Goal: Task Accomplishment & Management: Manage account settings

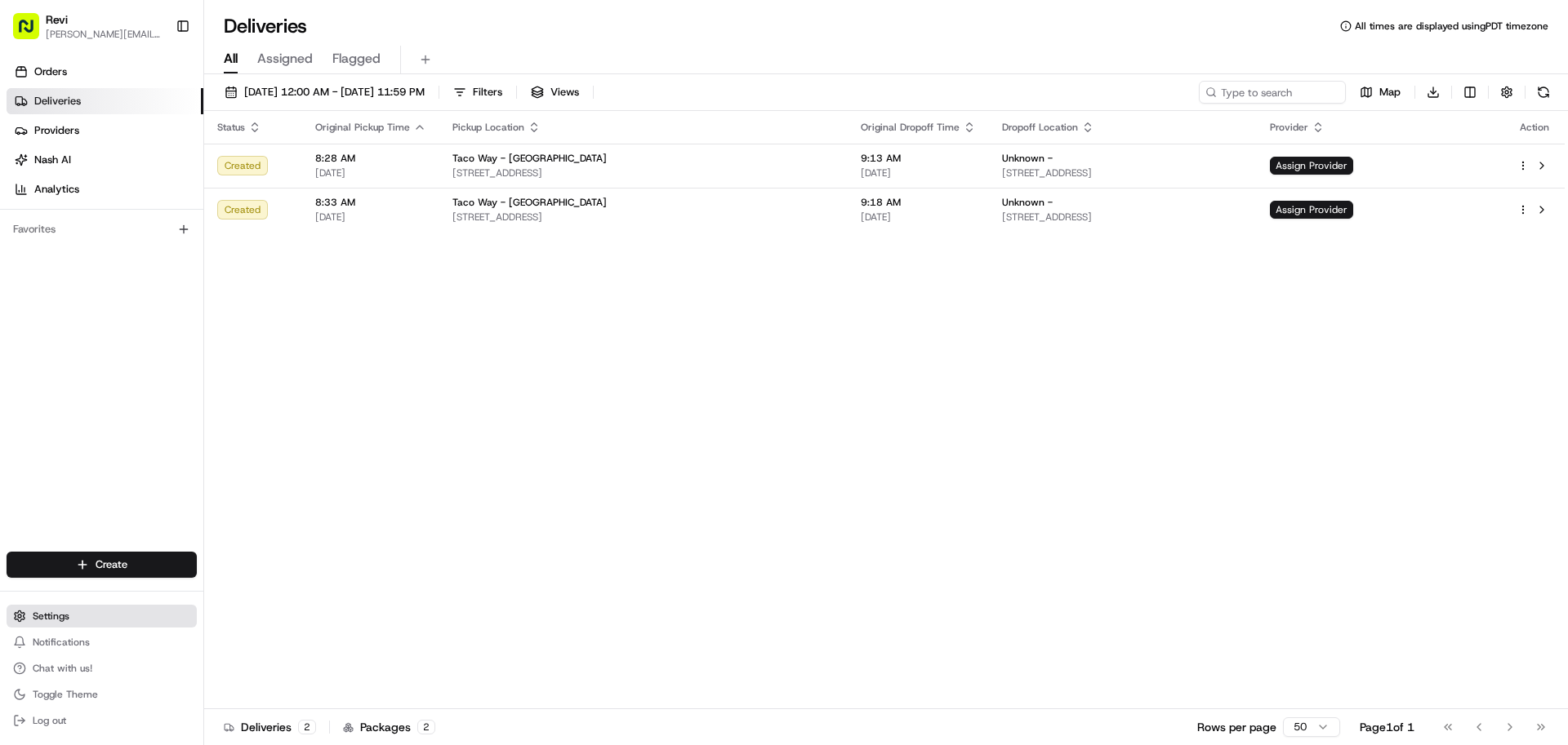
click at [47, 620] on span "Settings" at bounding box center [51, 616] width 37 height 13
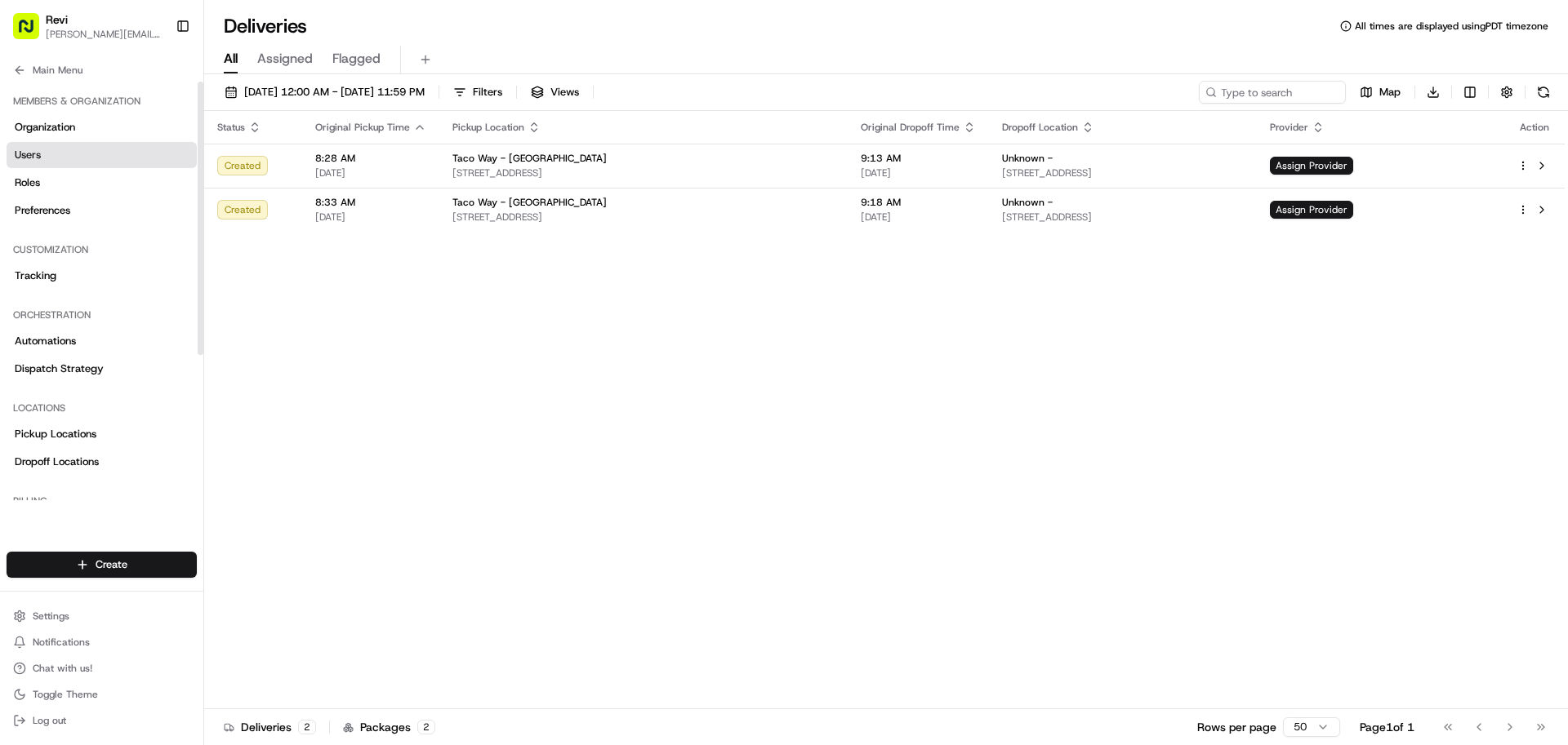
drag, startPoint x: 31, startPoint y: 153, endPoint x: 38, endPoint y: 164, distance: 13.0
click at [31, 154] on span "Users" at bounding box center [28, 155] width 26 height 15
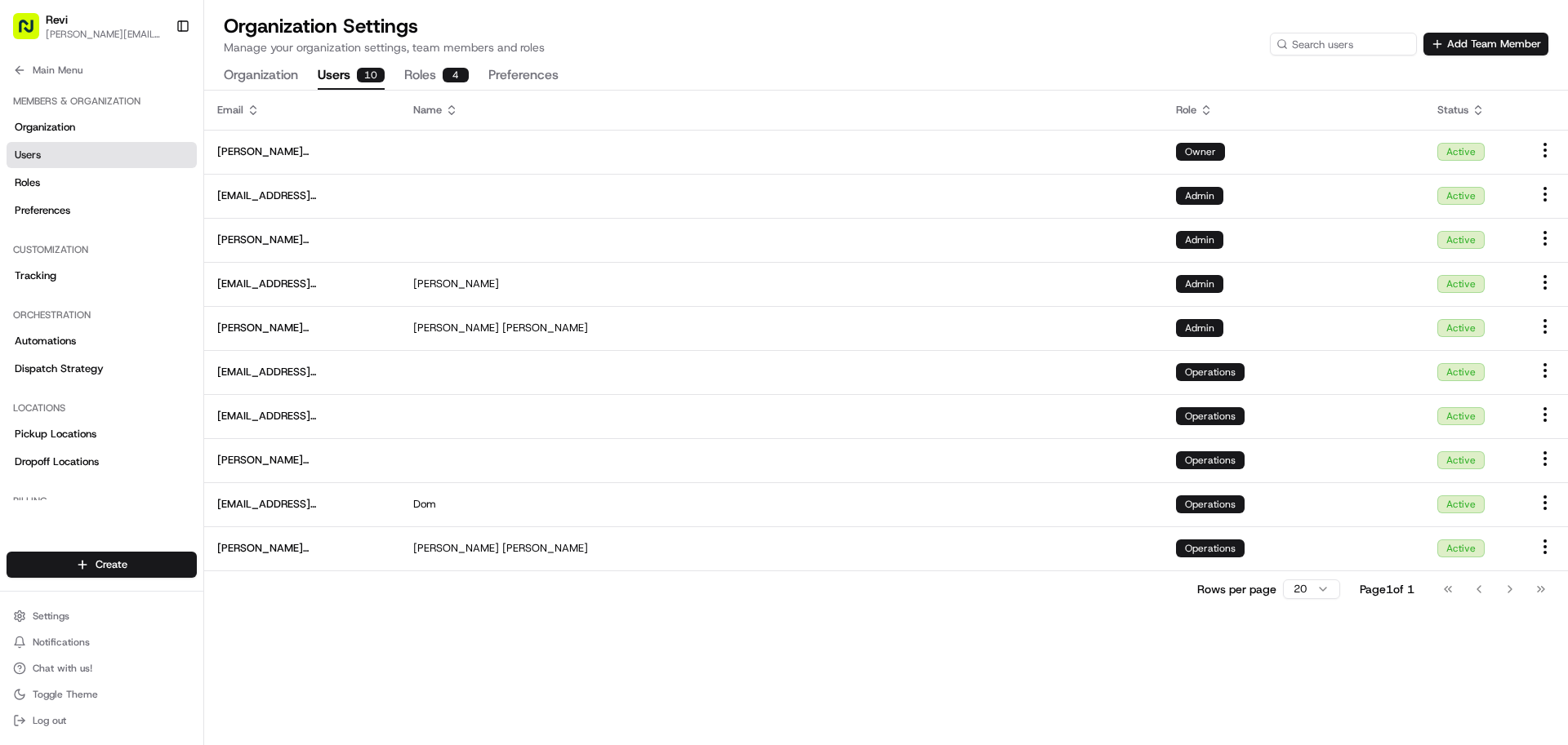
click at [440, 77] on button "Roles 4" at bounding box center [436, 76] width 64 height 28
drag, startPoint x: 352, startPoint y: 74, endPoint x: 376, endPoint y: 98, distance: 33.9
click at [352, 74] on button "Users 10" at bounding box center [351, 76] width 67 height 28
click at [436, 75] on button "Roles 4" at bounding box center [436, 76] width 64 height 28
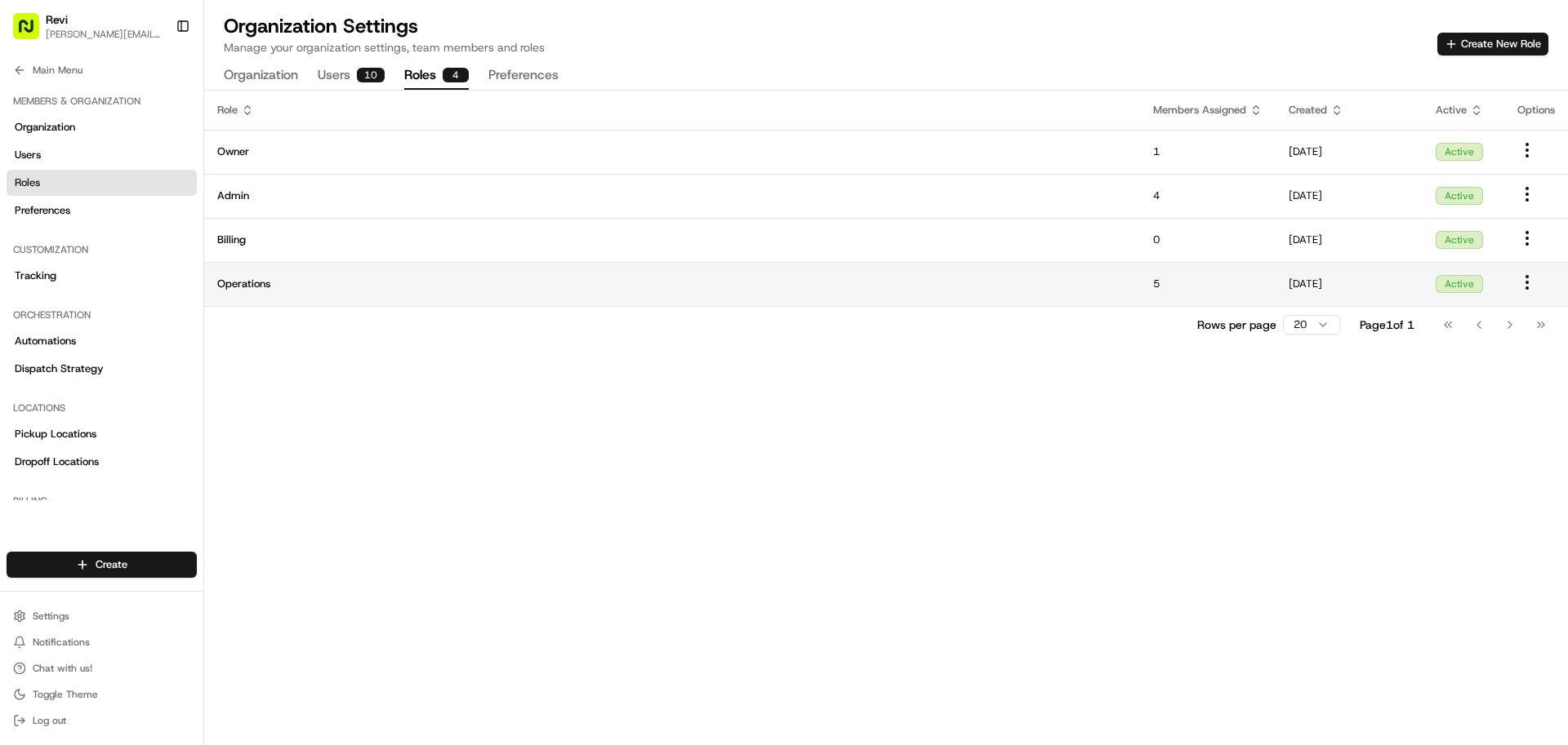
click at [639, 285] on span "Operations" at bounding box center [672, 284] width 910 height 15
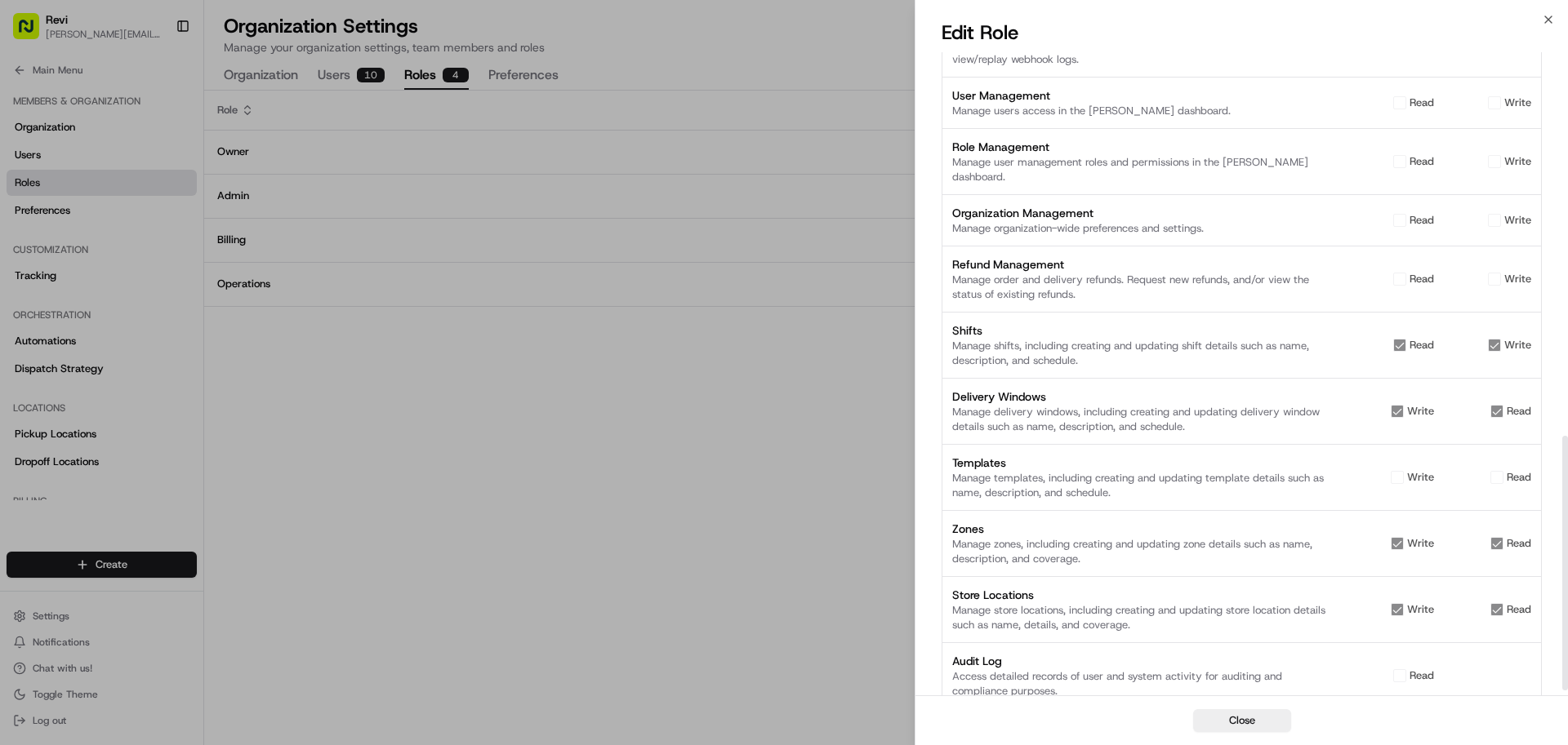
scroll to position [984, 0]
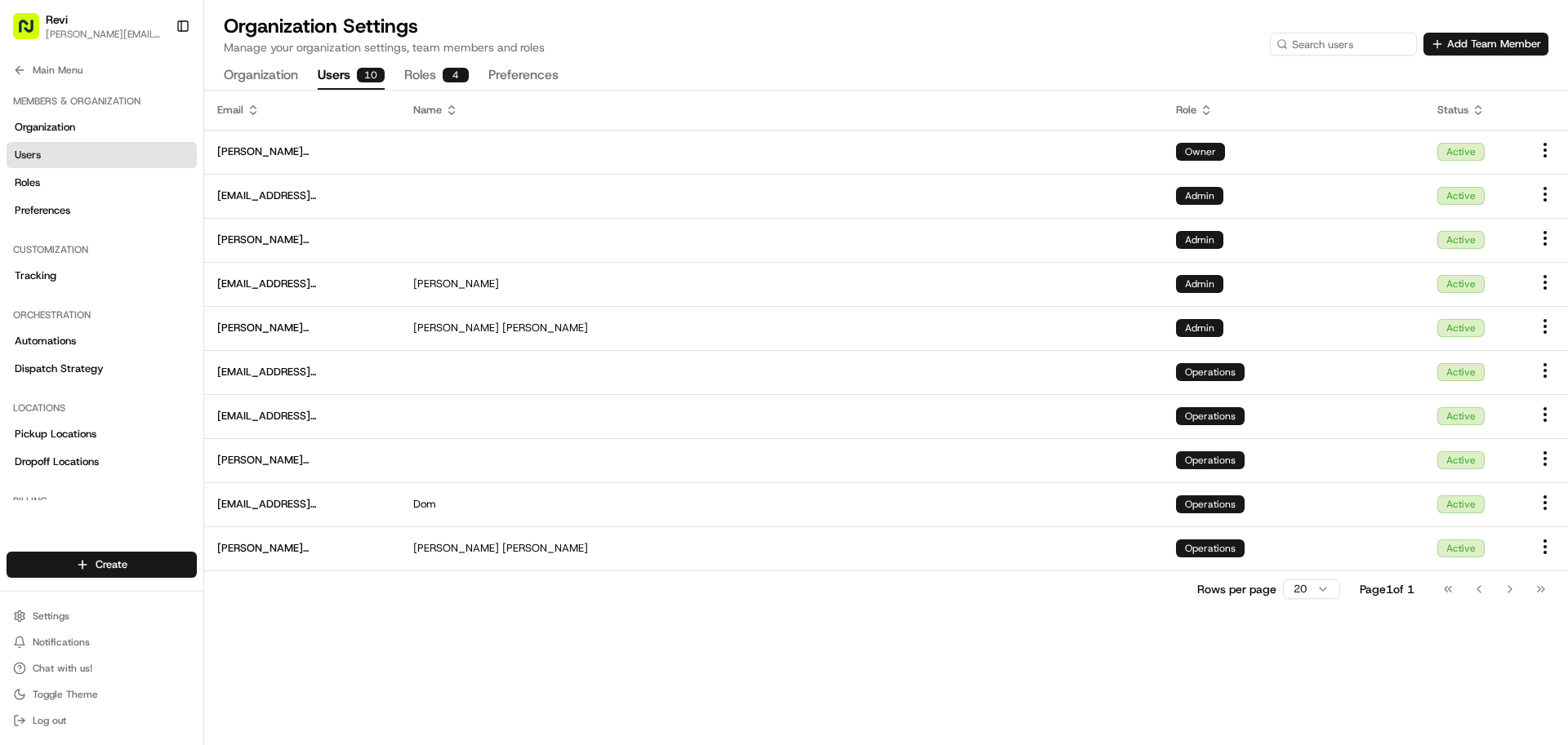
drag, startPoint x: 360, startPoint y: 84, endPoint x: 346, endPoint y: 77, distance: 15.7
click at [355, 81] on button "Users 10" at bounding box center [351, 76] width 67 height 28
click at [558, 689] on div "Email Name Role Status [PERSON_NAME][EMAIL_ADDRESS][DOMAIN_NAME] Owner Active […" at bounding box center [886, 418] width 1364 height 655
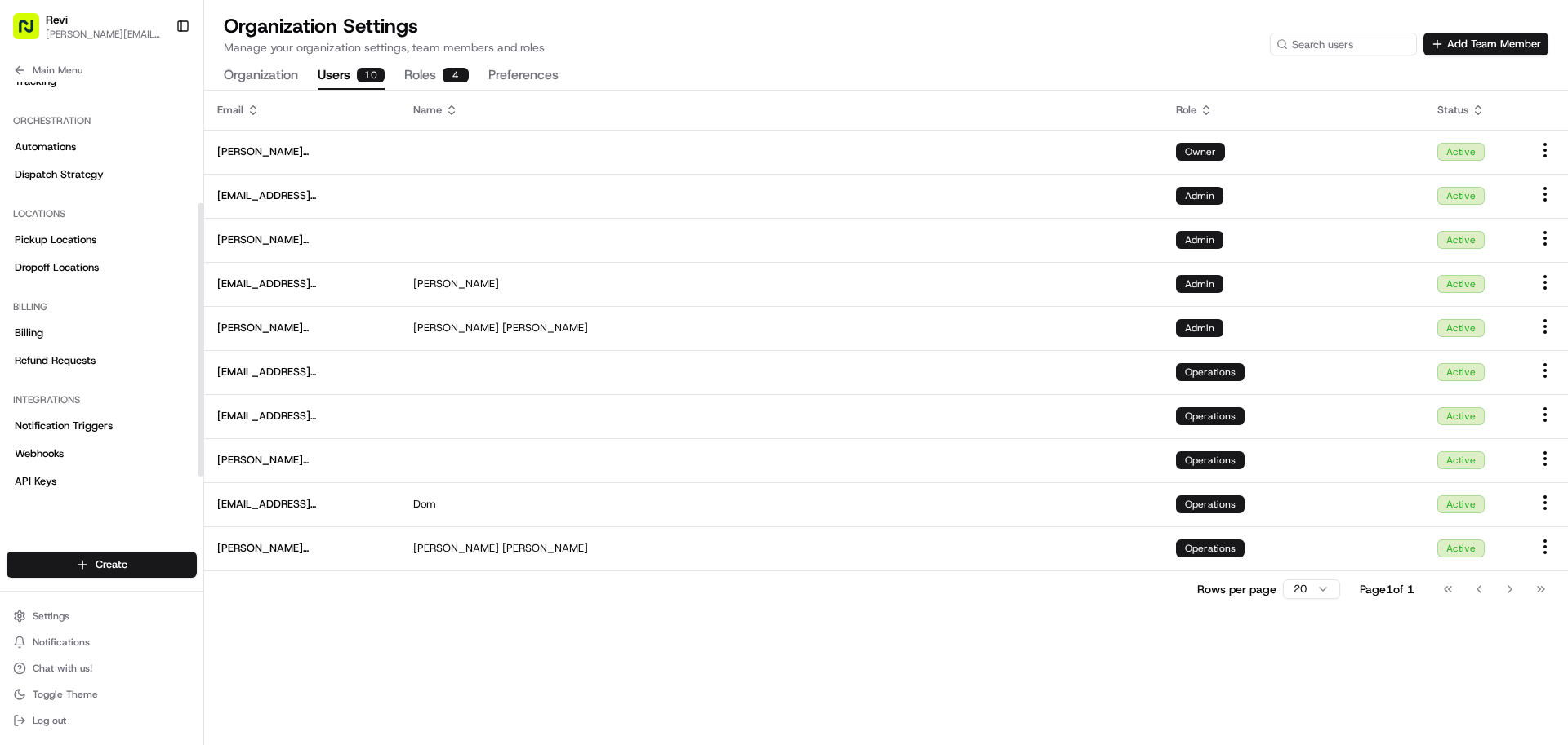
scroll to position [223, 0]
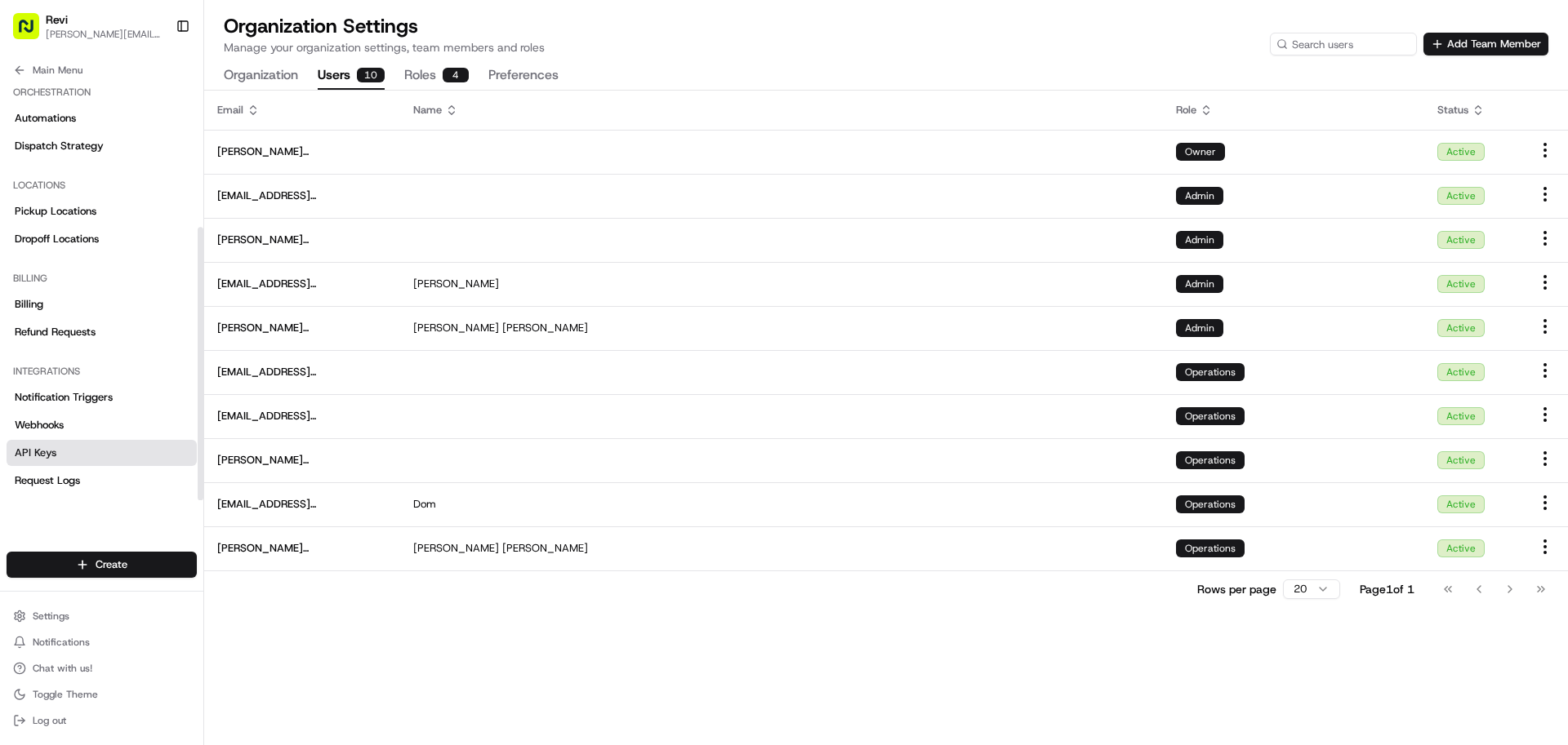
click at [26, 448] on span "API Keys" at bounding box center [35, 453] width 42 height 15
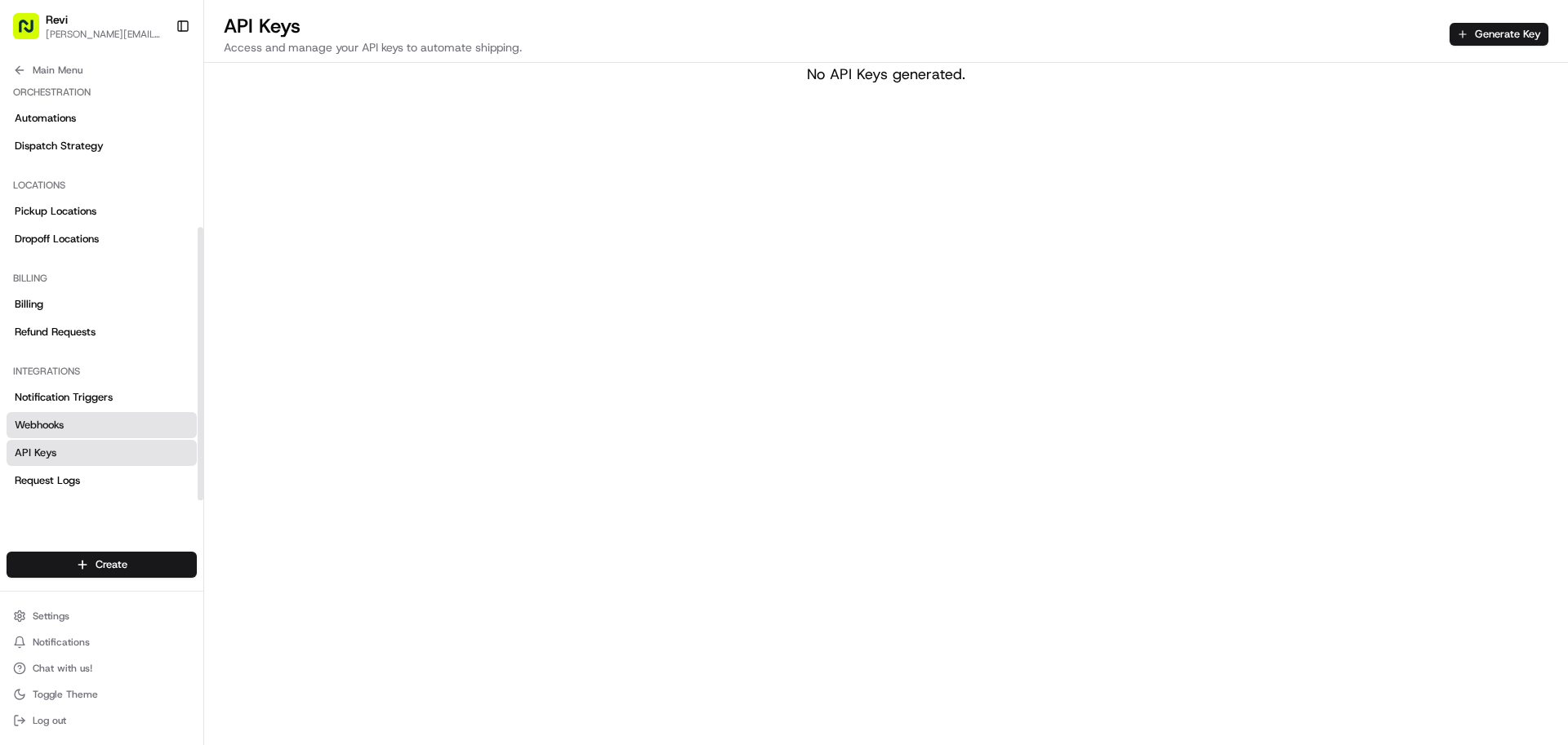
click at [57, 414] on link "Webhooks" at bounding box center [101, 425] width 191 height 26
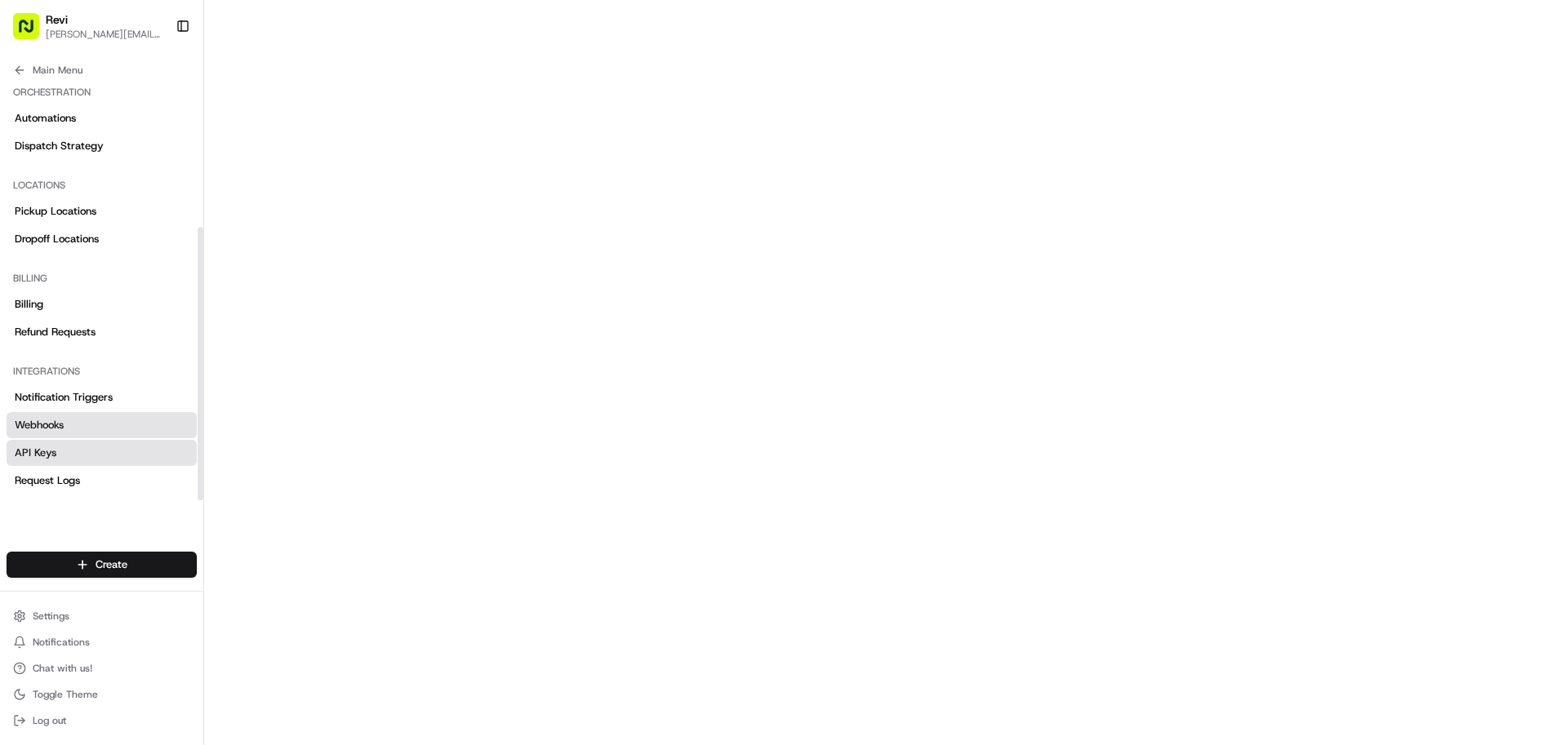
click at [22, 448] on span "API Keys" at bounding box center [35, 453] width 42 height 15
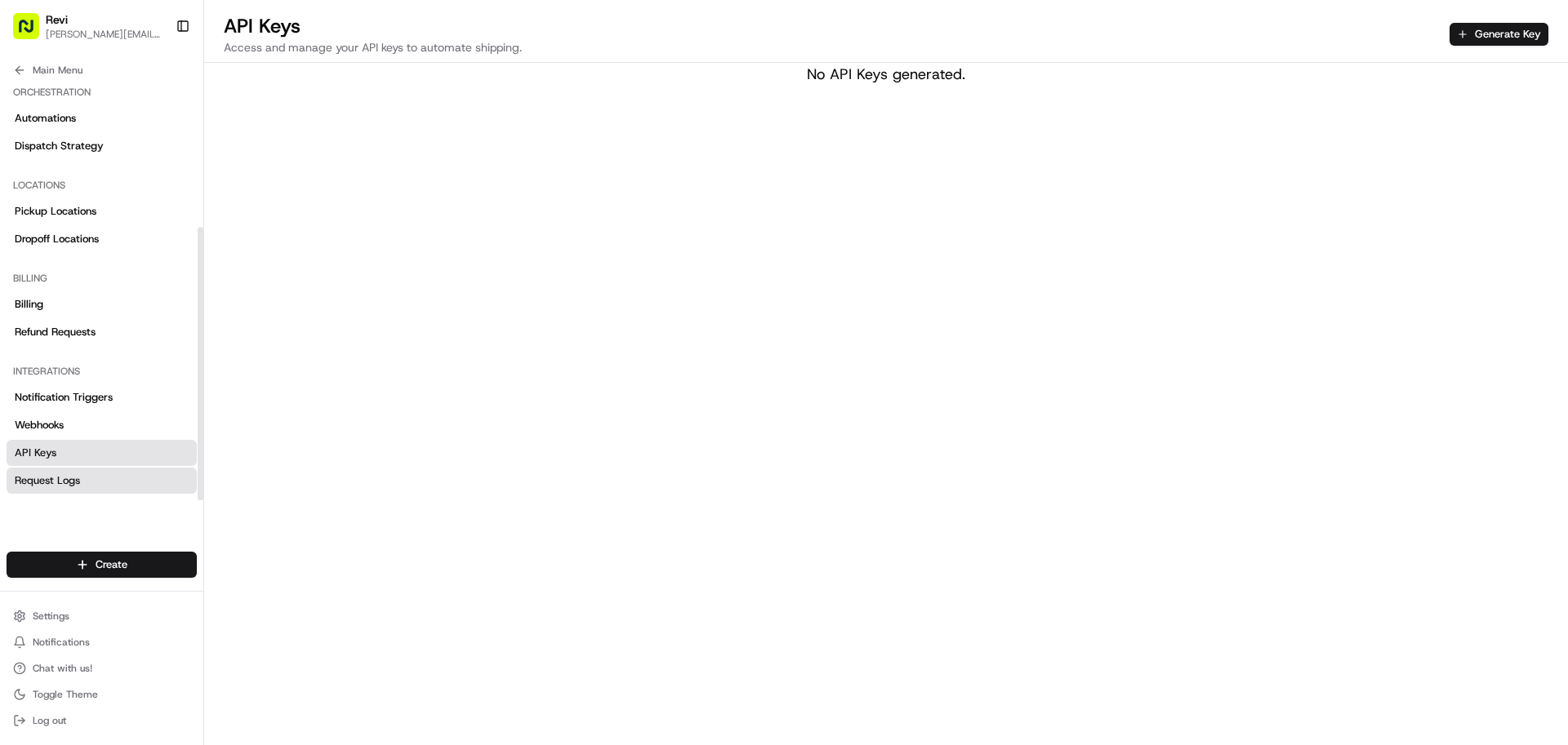
click at [57, 490] on link "Request Logs" at bounding box center [101, 480] width 191 height 26
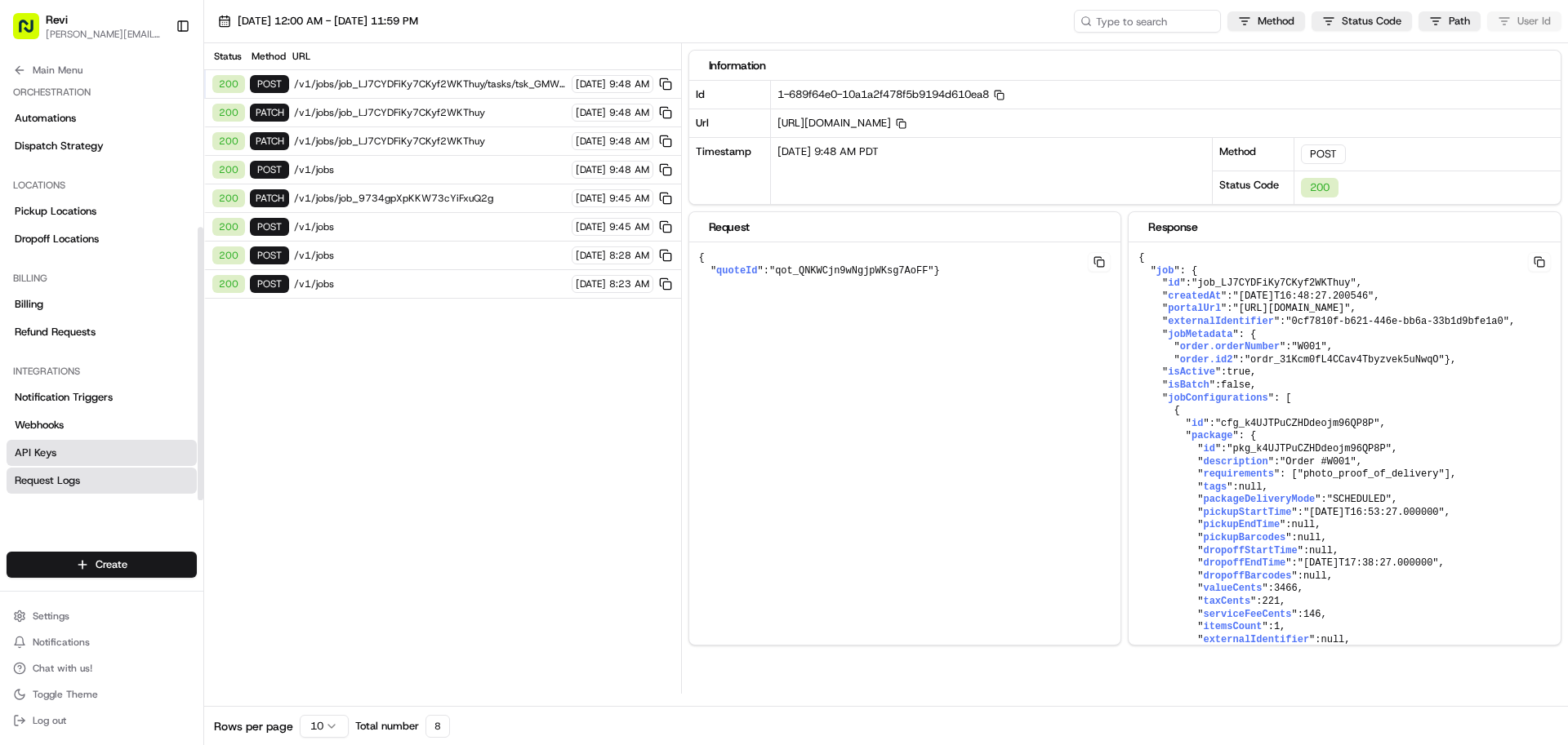
click at [46, 455] on span "API Keys" at bounding box center [35, 453] width 42 height 15
